Goal: Task Accomplishment & Management: Complete application form

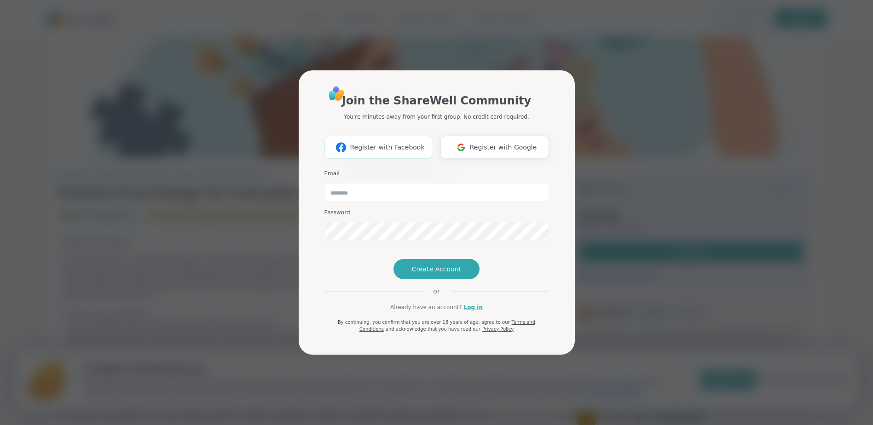
click at [392, 143] on span "Register with Facebook" at bounding box center [387, 148] width 75 height 10
click at [574, 238] on div "Join the ShareWell Community You're minutes away from your first group. No cred…" at bounding box center [437, 212] width 276 height 284
click at [615, 229] on div "Join the ShareWell Community You're minutes away from your first group. No cred…" at bounding box center [437, 212] width 862 height 425
click at [347, 183] on input "email" at bounding box center [437, 192] width 225 height 18
type input "**********"
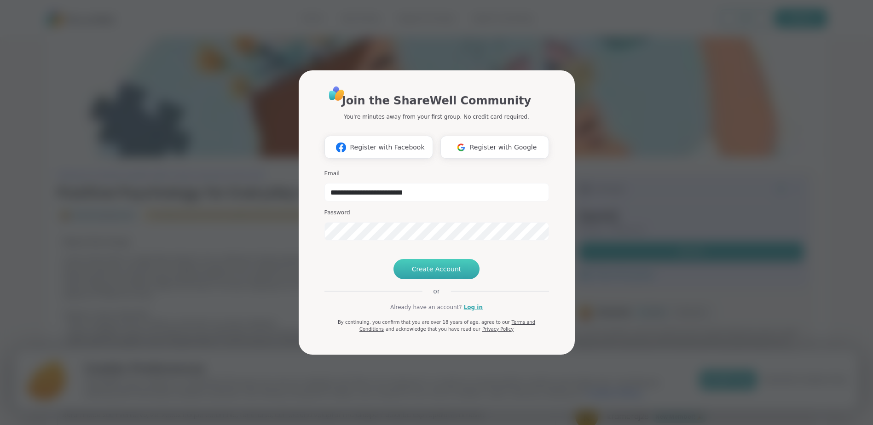
click at [440, 274] on span "Create Account" at bounding box center [437, 269] width 50 height 9
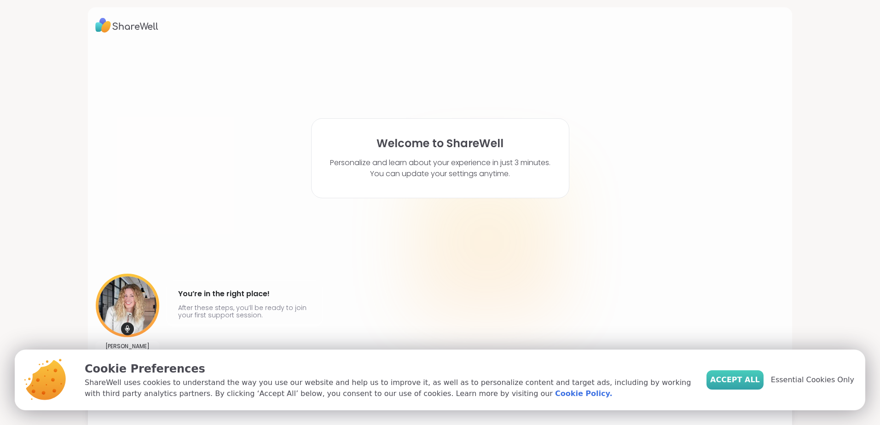
click at [764, 378] on button "Accept All" at bounding box center [735, 380] width 57 height 19
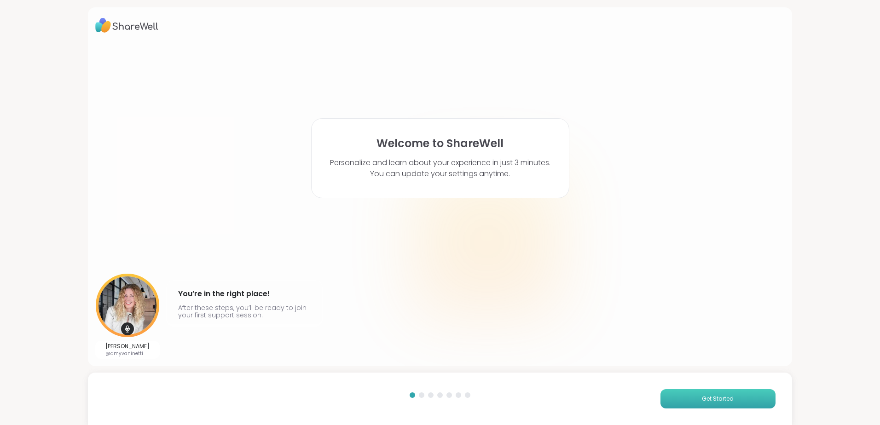
click at [677, 392] on button "Get Started" at bounding box center [718, 398] width 115 height 19
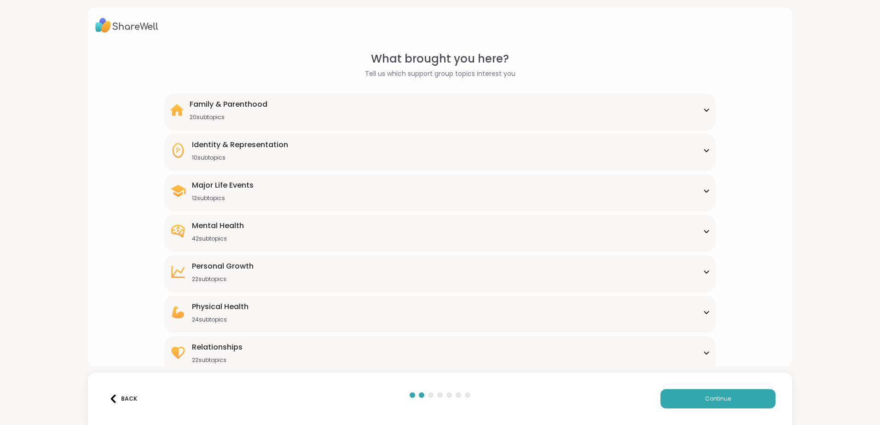
click at [301, 194] on div "Major Life Events 12 subtopics" at bounding box center [440, 191] width 540 height 22
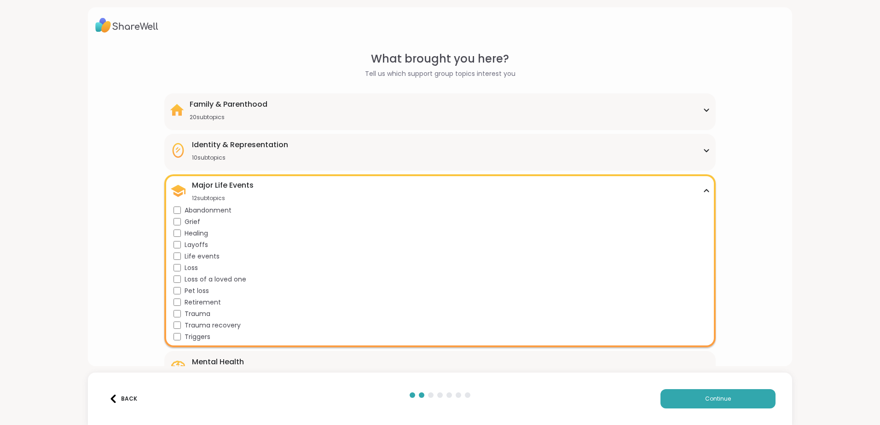
click at [703, 189] on icon at bounding box center [706, 191] width 7 height 5
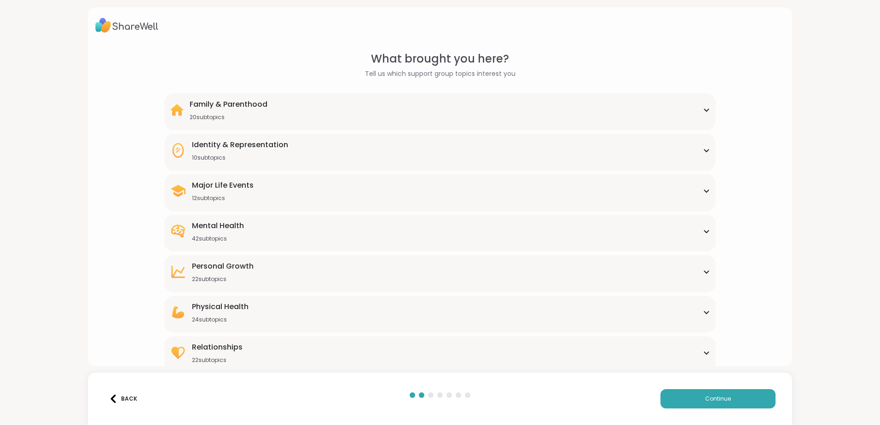
click at [489, 153] on div "Identity & Representation 10 subtopics" at bounding box center [440, 150] width 540 height 22
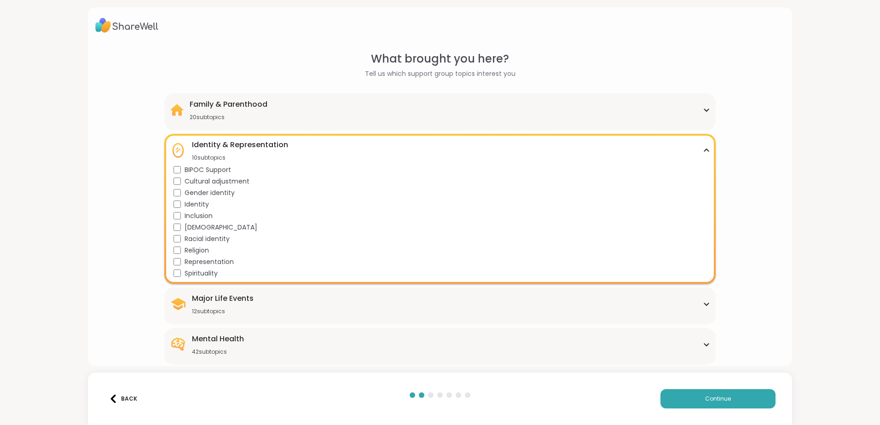
click at [415, 139] on div "Identity & Representation 10 subtopics" at bounding box center [440, 150] width 540 height 22
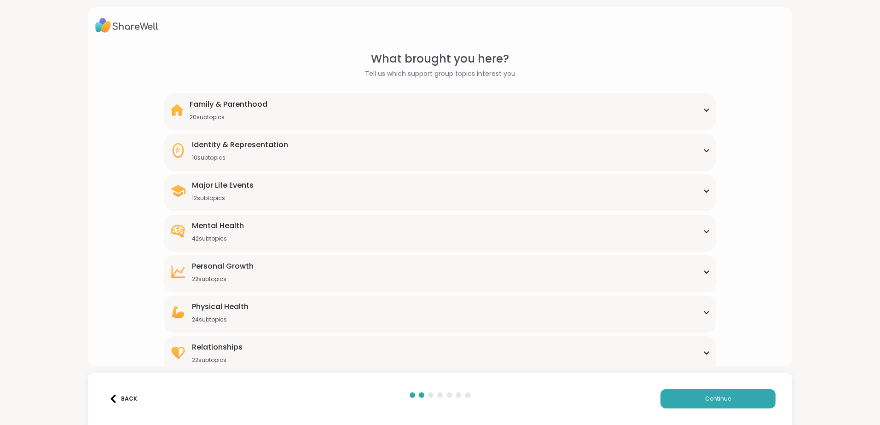
click at [290, 117] on div "Family & Parenthood 20 subtopics" at bounding box center [440, 110] width 540 height 22
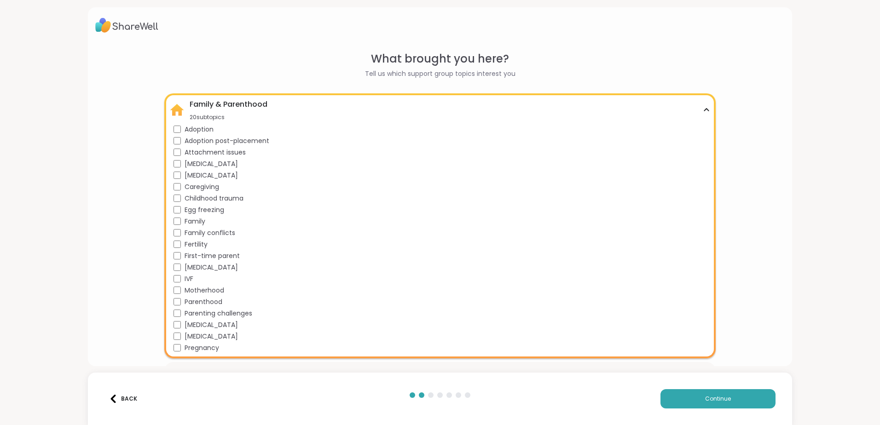
click at [291, 109] on div "Family & Parenthood 20 subtopics" at bounding box center [440, 110] width 540 height 22
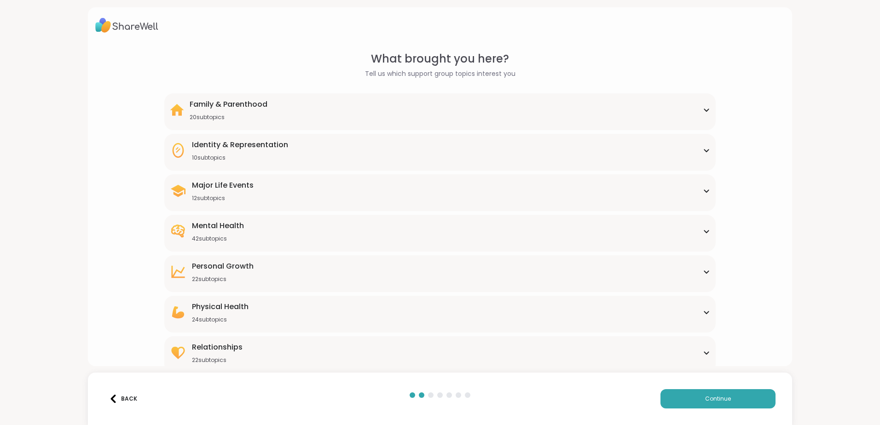
click at [255, 230] on div "Mental Health 42 subtopics" at bounding box center [440, 232] width 540 height 22
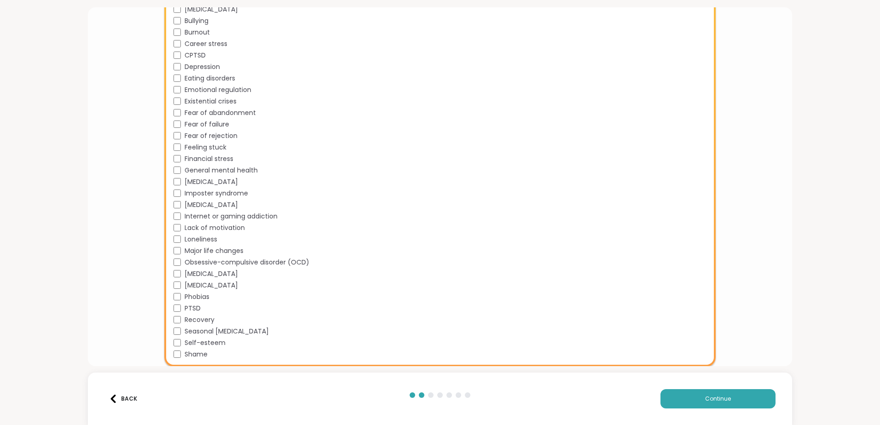
scroll to position [368, 0]
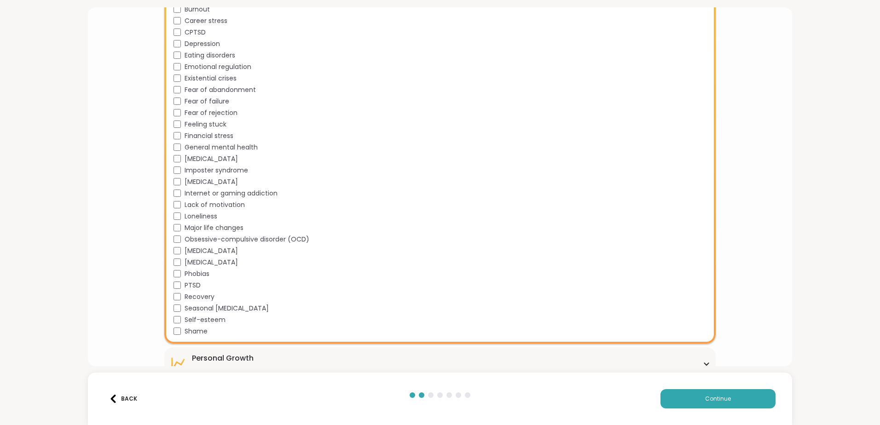
click at [197, 149] on span "General mental health" at bounding box center [221, 148] width 73 height 10
click at [195, 170] on span "Imposter syndrome" at bounding box center [217, 171] width 64 height 10
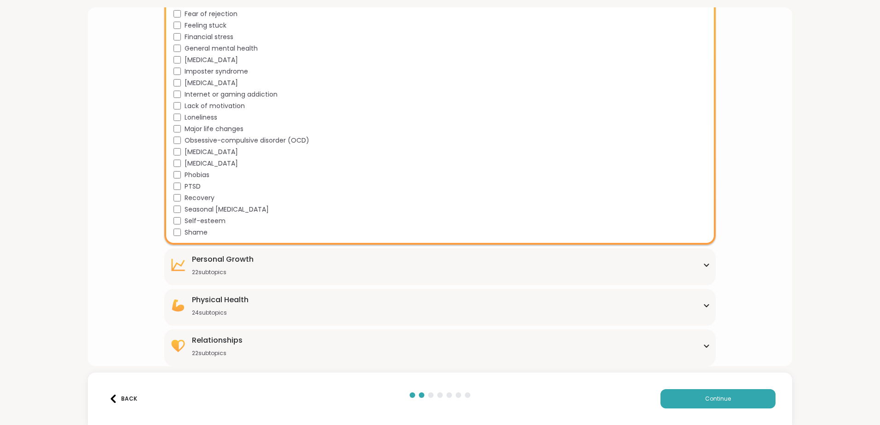
click at [276, 266] on div "[MEDICAL_DATA] 22 subtopics" at bounding box center [440, 265] width 540 height 22
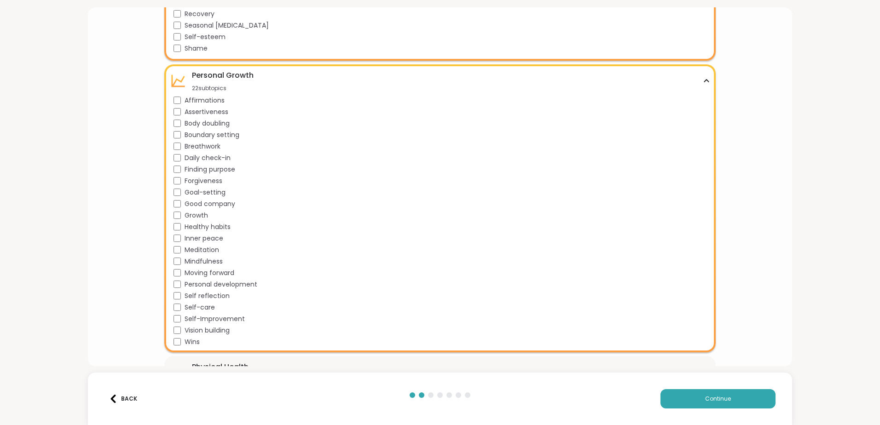
scroll to position [719, 0]
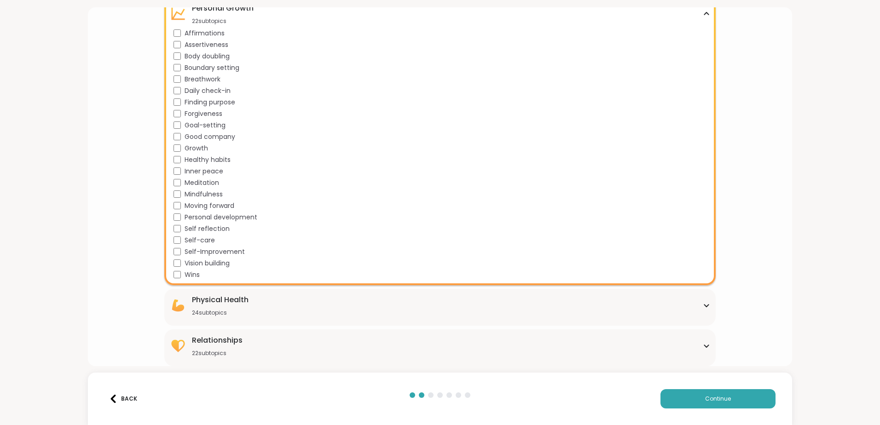
click at [258, 303] on div "Physical Health 24 subtopics" at bounding box center [440, 306] width 540 height 22
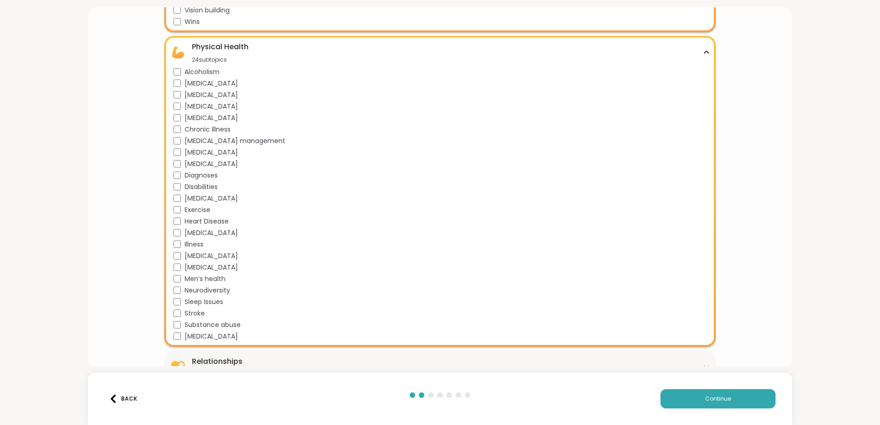
scroll to position [993, 0]
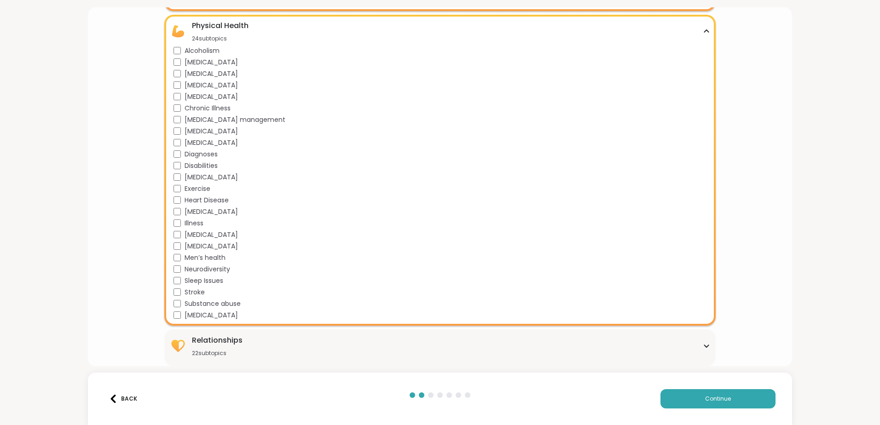
click at [252, 346] on div "Relationships 22 subtopics" at bounding box center [440, 346] width 540 height 22
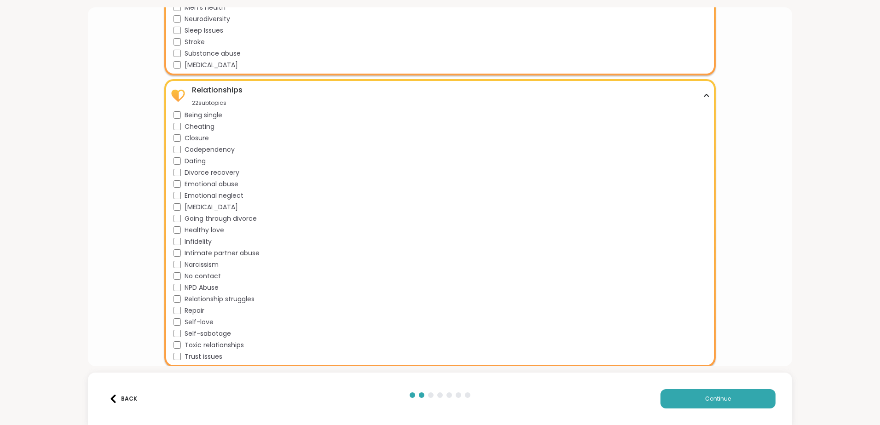
scroll to position [1244, 0]
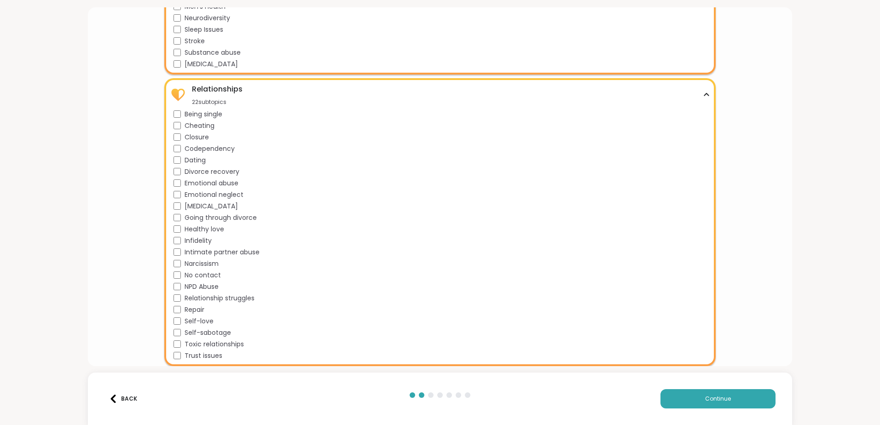
click at [169, 115] on div "Relationships 22 subtopics Being single Cheating Closure Codependency Dating Di…" at bounding box center [439, 222] width 551 height 288
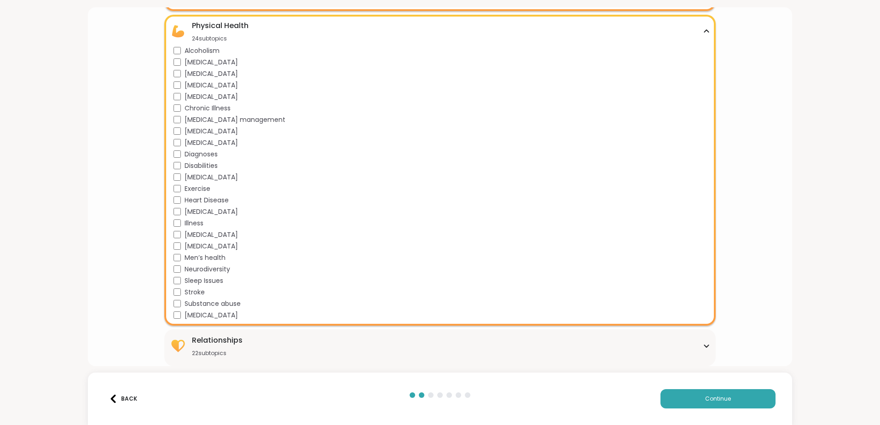
scroll to position [993, 0]
click at [268, 349] on div "Relationships 22 subtopics" at bounding box center [440, 346] width 540 height 22
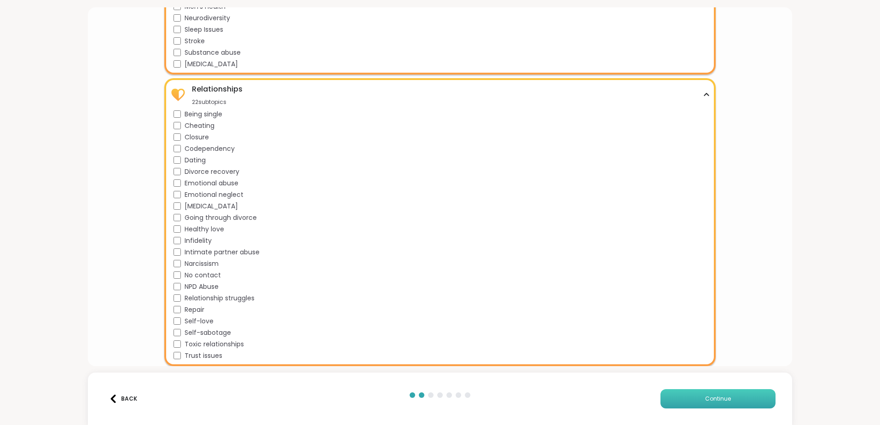
click at [719, 393] on button "Continue" at bounding box center [718, 398] width 115 height 19
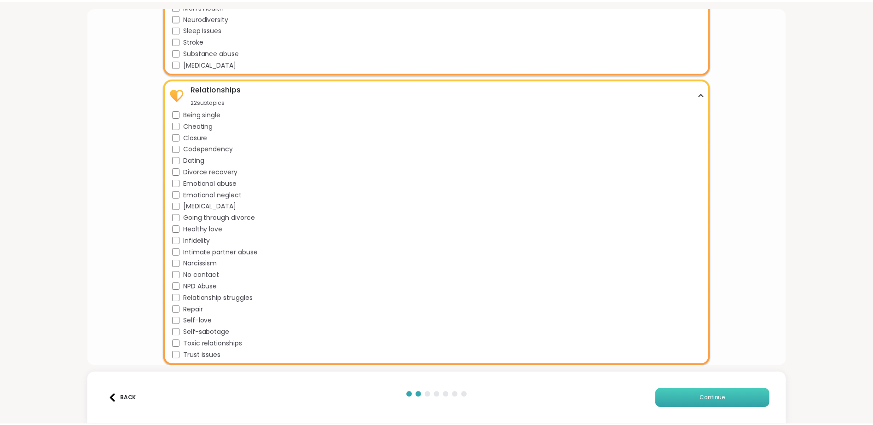
scroll to position [0, 0]
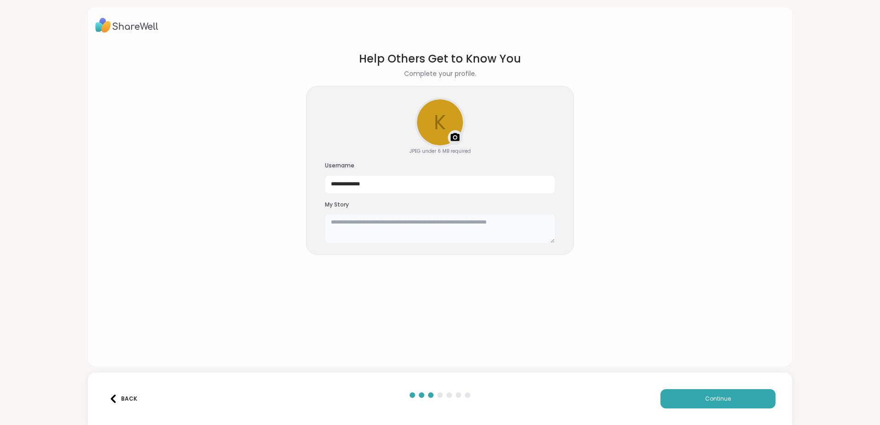
click at [380, 229] on textarea at bounding box center [440, 228] width 230 height 29
type textarea "**********"
click at [750, 397] on button "Continue" at bounding box center [718, 398] width 115 height 19
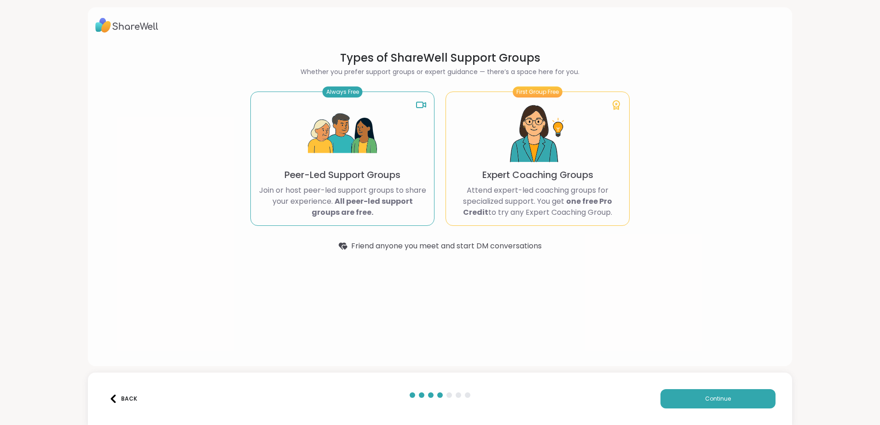
click at [337, 189] on p "Join or host peer-led support groups to share your experience. All peer-led sup…" at bounding box center [342, 201] width 168 height 33
click at [707, 401] on span "Continue" at bounding box center [718, 399] width 26 height 8
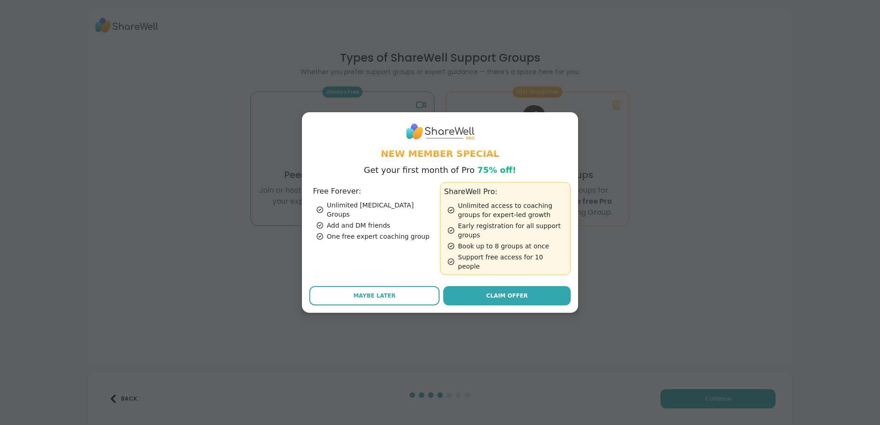
click at [393, 288] on button "Maybe Later" at bounding box center [374, 295] width 130 height 19
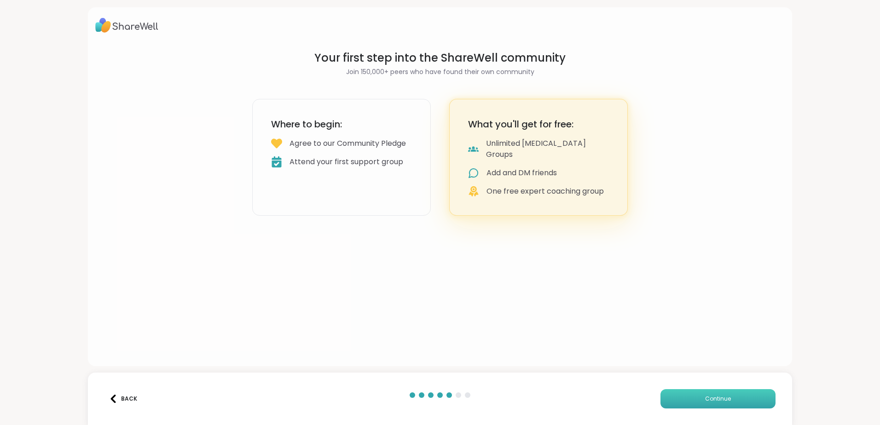
click at [749, 402] on button "Continue" at bounding box center [718, 398] width 115 height 19
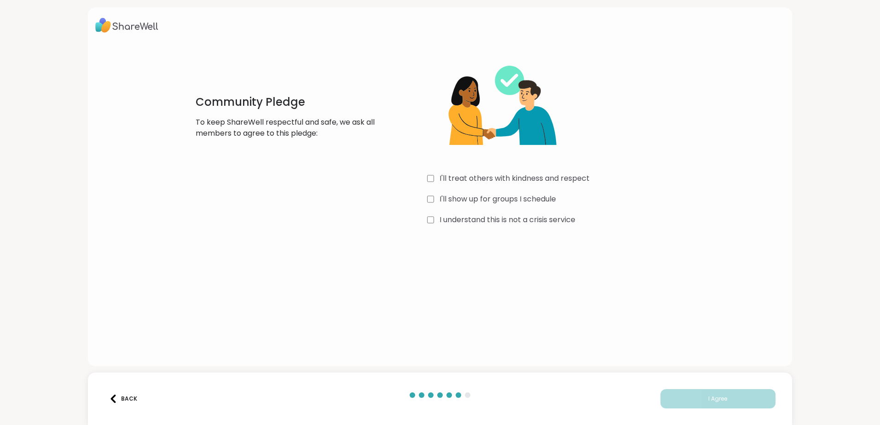
click at [433, 179] on div "I'll treat others with kindness and respect" at bounding box center [565, 178] width 276 height 11
click at [431, 198] on div "I'll show up for groups I schedule" at bounding box center [565, 199] width 276 height 11
click at [710, 400] on span "I Agree" at bounding box center [717, 399] width 19 height 8
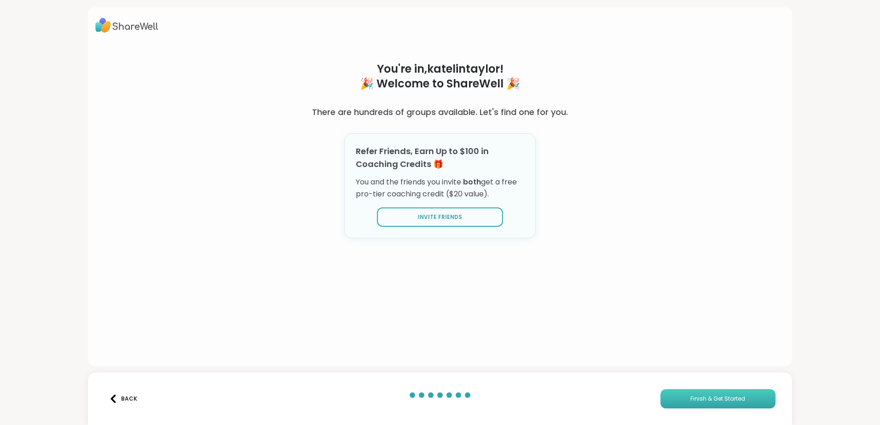
click at [701, 398] on span "Finish & Get Started" at bounding box center [718, 399] width 55 height 8
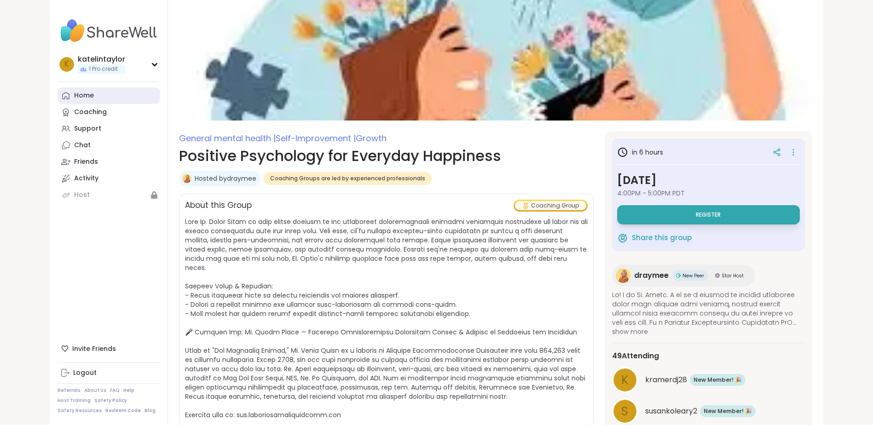
click at [90, 95] on div "Home" at bounding box center [84, 95] width 20 height 9
